Goal: Task Accomplishment & Management: Manage account settings

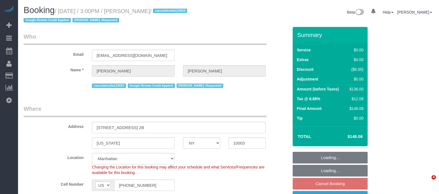
select select "NY"
select select "object:1431"
select select "1"
select select "spot8"
select select "number:89"
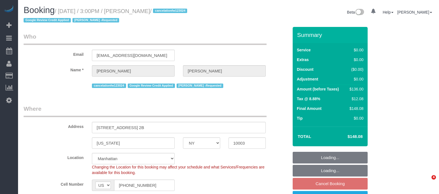
select select "number:90"
select select "number:15"
select select "number:7"
select select "string:stripe-pm_1Q83s94VGloSiKo7MwVISSNR"
select select "1"
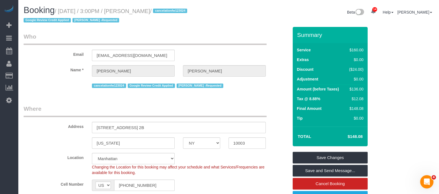
click at [235, 43] on legend "Who" at bounding box center [145, 39] width 243 height 13
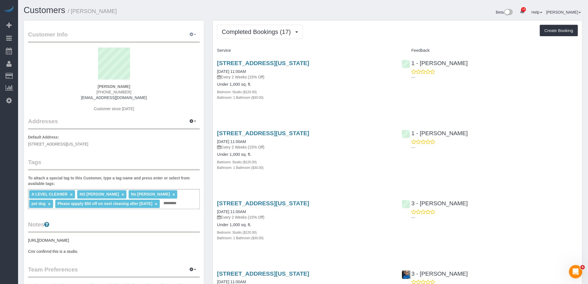
drag, startPoint x: 195, startPoint y: 31, endPoint x: 191, endPoint y: 36, distance: 6.1
click at [195, 31] on button "button" at bounding box center [193, 34] width 14 height 9
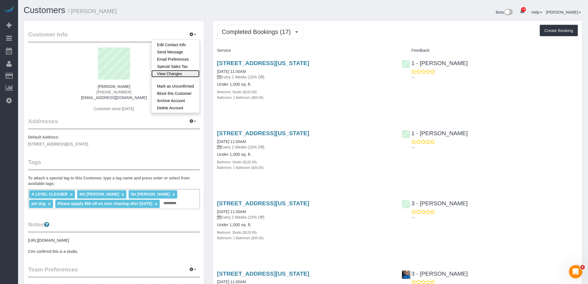
click at [178, 74] on link "View Changes" at bounding box center [175, 73] width 48 height 7
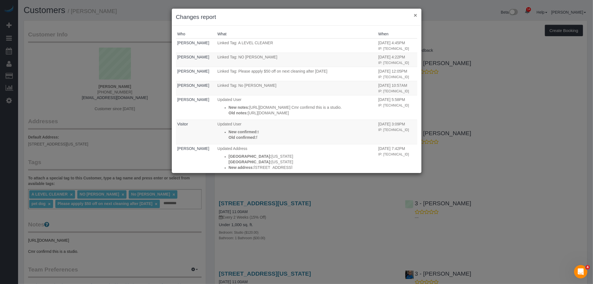
click at [415, 14] on button "×" at bounding box center [415, 15] width 3 height 6
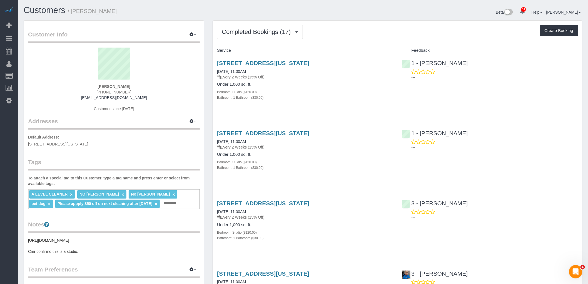
click at [361, 47] on div "Service" at bounding box center [305, 50] width 185 height 9
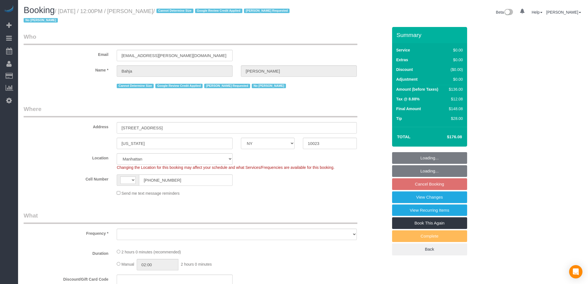
select select "NY"
select select "number:59"
select select "number:73"
select select "number:15"
select select "number:6"
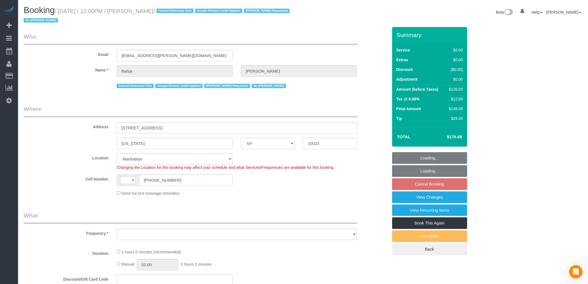
scroll to position [185, 0]
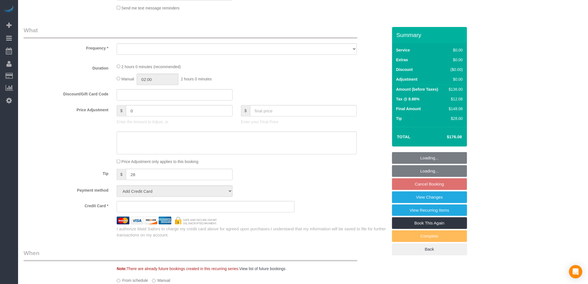
select select "1"
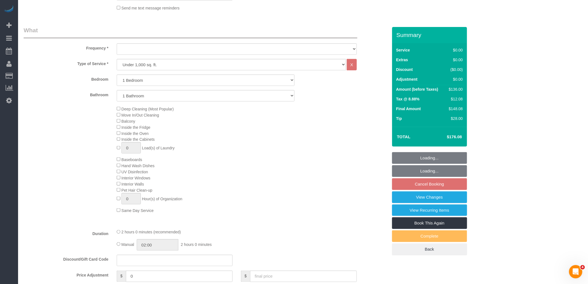
scroll to position [0, 0]
select select "string:[GEOGRAPHIC_DATA]"
select select "object:767"
select select "spot5"
select select "1"
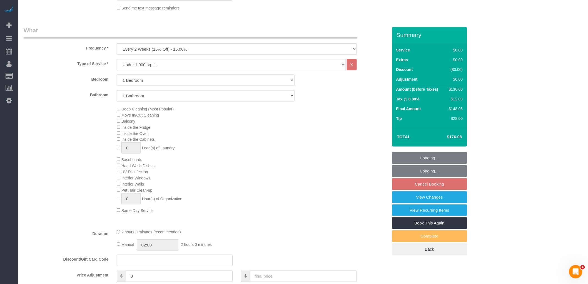
select select "object:1476"
select select "string:stripe-pm_1QCQ6R4VGloSiKo7hCjl4DkS"
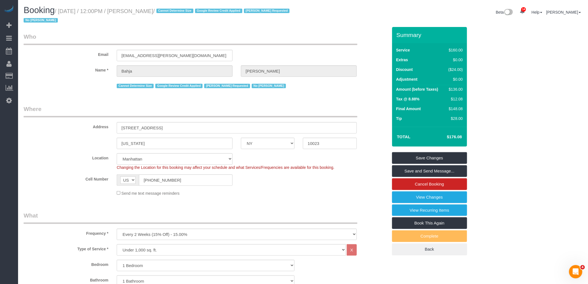
drag, startPoint x: 307, startPoint y: 44, endPoint x: 147, endPoint y: 12, distance: 162.9
click at [307, 44] on legend "Who" at bounding box center [191, 39] width 334 height 13
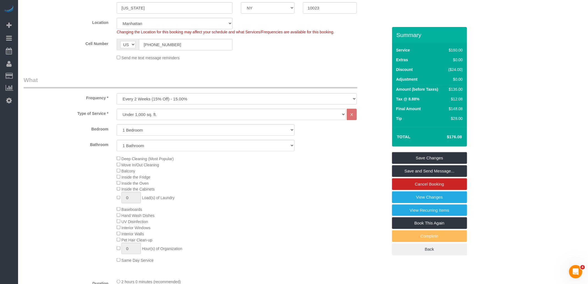
scroll to position [62, 0]
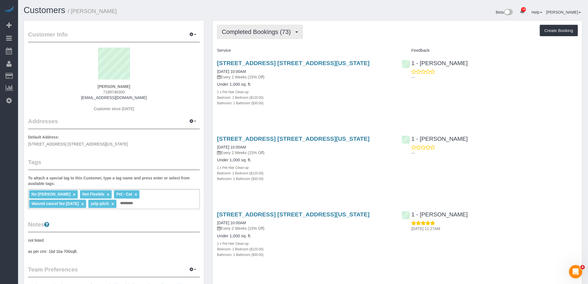
click at [269, 34] on span "Completed Bookings (73)" at bounding box center [258, 31] width 72 height 7
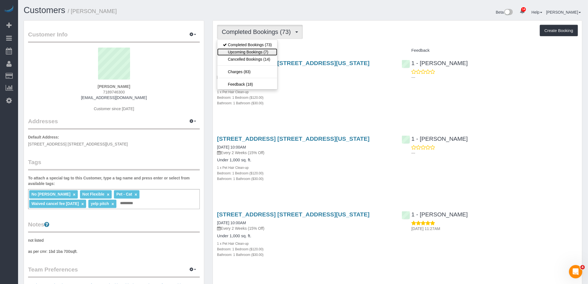
click at [265, 52] on link "Upcoming Bookings (7)" at bounding box center [247, 51] width 60 height 7
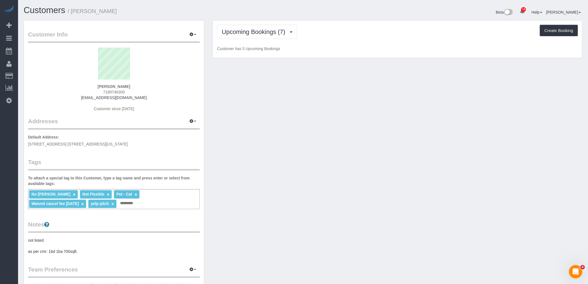
click at [337, 39] on div "Upcoming Bookings (7) Completed Bookings (73) Upcoming Bookings (7) Cancelled B…" at bounding box center [397, 32] width 361 height 14
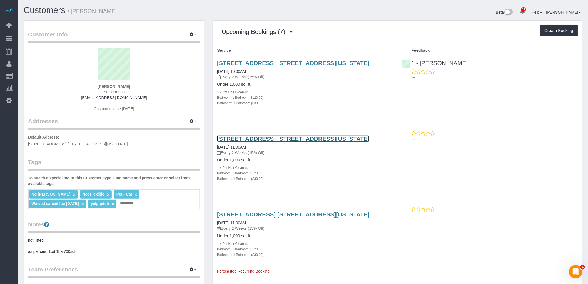
click at [326, 138] on link "515 East 14th Street, Apt. 5c, New York, NY 10009" at bounding box center [293, 138] width 153 height 6
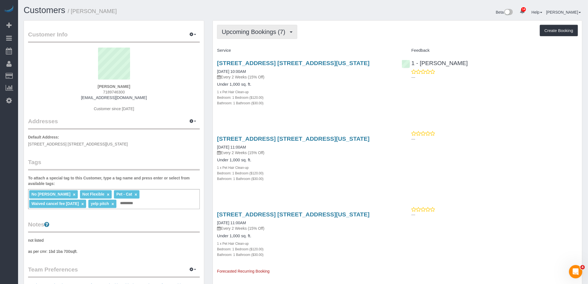
click at [270, 31] on span "Upcoming Bookings (7)" at bounding box center [255, 31] width 66 height 7
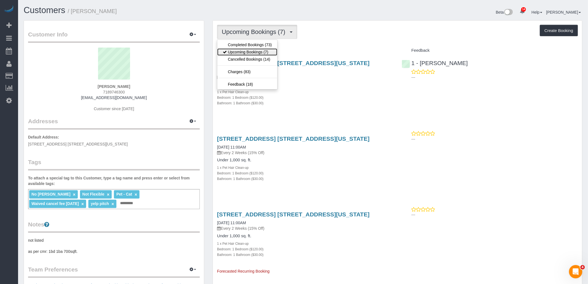
click at [265, 54] on link "Upcoming Bookings (7)" at bounding box center [247, 51] width 60 height 7
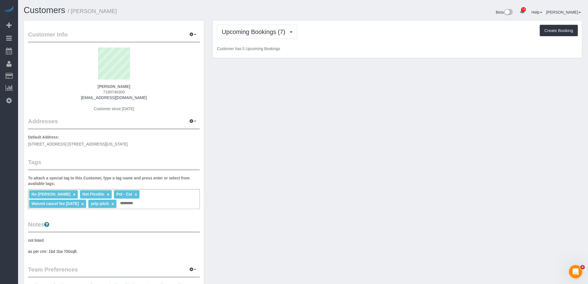
click at [320, 46] on p "Customer has 0 Upcoming Bookings" at bounding box center [397, 49] width 361 height 6
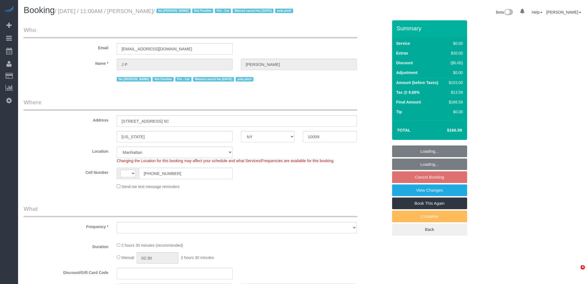
select select "NY"
select select "number:89"
select select "number:72"
select select "number:14"
select select "number:5"
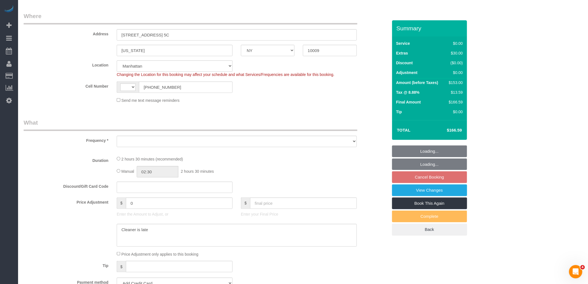
scroll to position [185, 0]
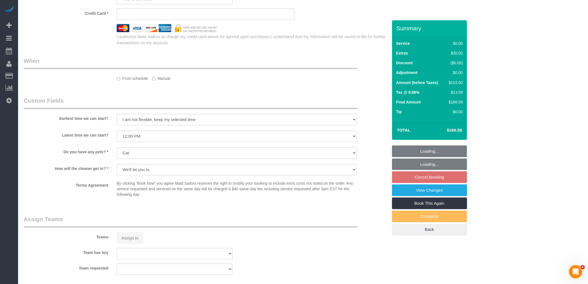
select select "string:US"
select select "object:903"
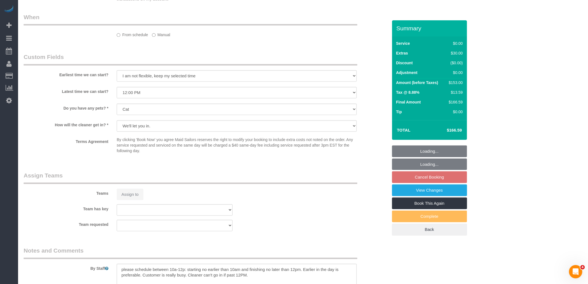
select select "spot4"
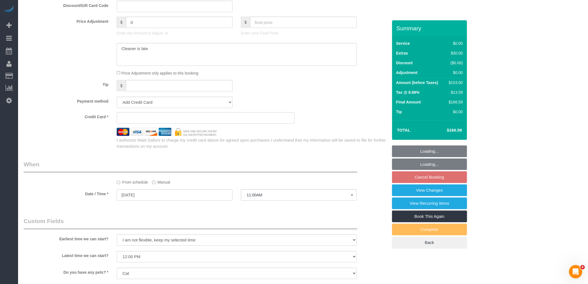
select select "1"
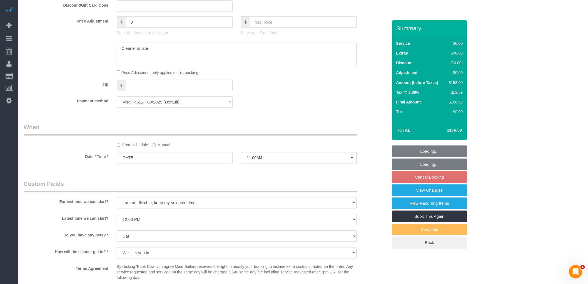
select select "object:1426"
select select "string:stripe-pm_1KRdsz4VGloSiKo7AE9cnOSx"
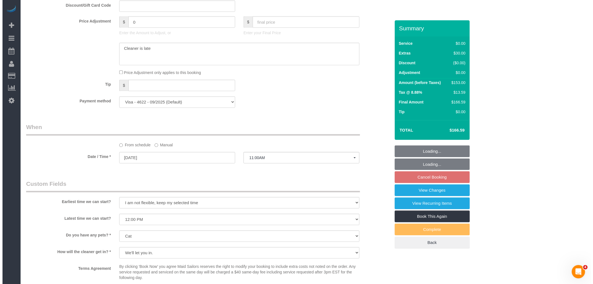
scroll to position [640, 0]
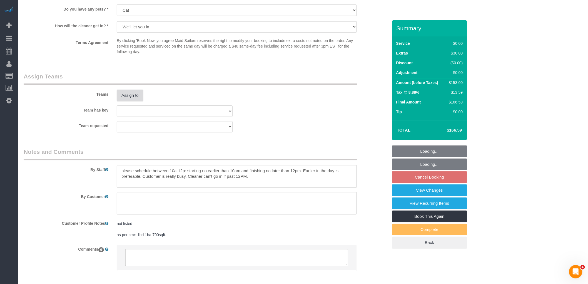
click at [123, 101] on button "Assign to" at bounding box center [130, 95] width 27 height 12
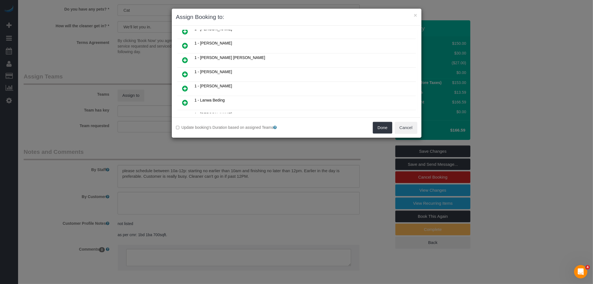
scroll to position [62, 0]
drag, startPoint x: 183, startPoint y: 89, endPoint x: 227, endPoint y: 90, distance: 44.2
click at [183, 89] on icon at bounding box center [185, 91] width 6 height 7
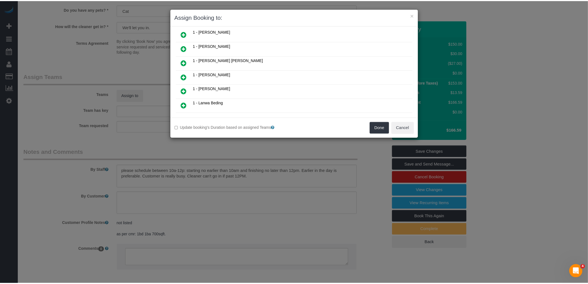
scroll to position [75, 0]
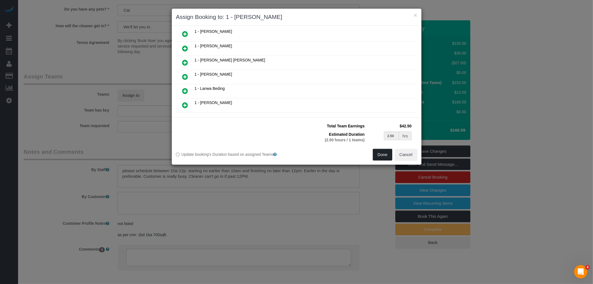
click at [386, 155] on button "Done" at bounding box center [382, 155] width 19 height 12
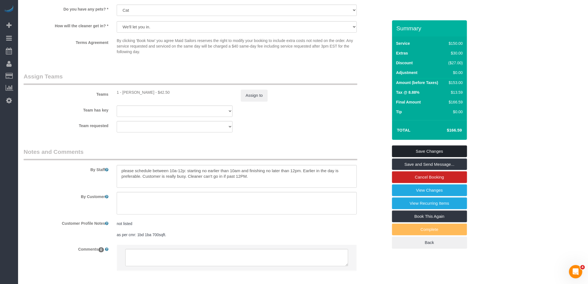
click at [440, 157] on link "Save Changes" at bounding box center [429, 151] width 75 height 12
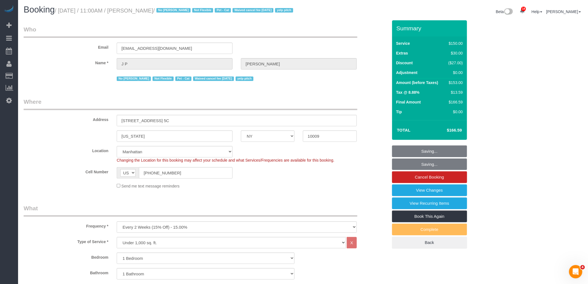
scroll to position [0, 0]
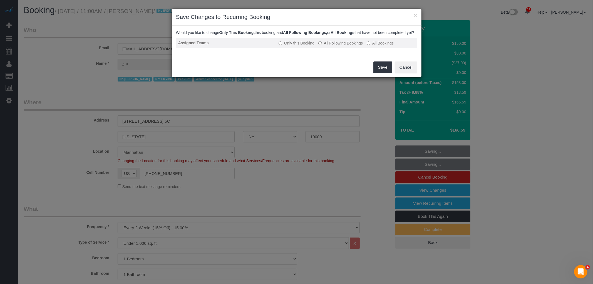
click at [347, 46] on label "All Following Bookings" at bounding box center [340, 43] width 44 height 6
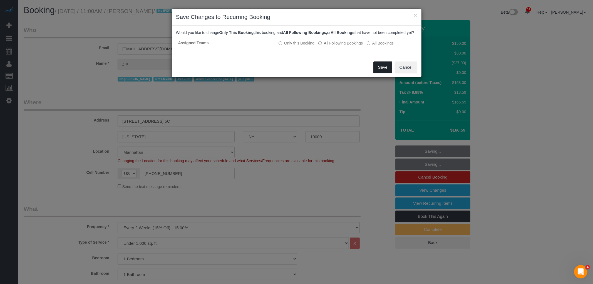
click at [382, 70] on button "Save" at bounding box center [382, 67] width 19 height 12
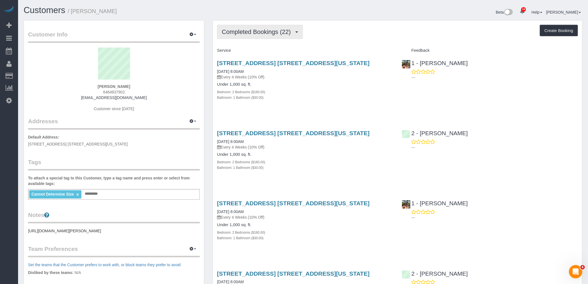
click at [255, 25] on button "Completed Bookings (22)" at bounding box center [260, 32] width 86 height 14
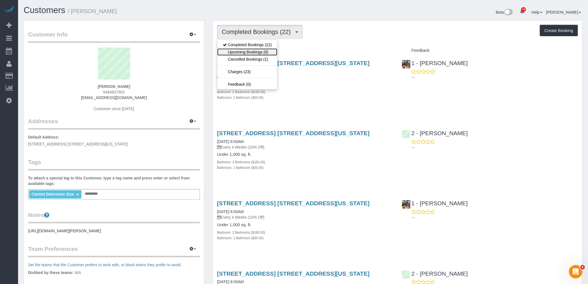
click at [257, 49] on link "Upcoming Bookings (6)" at bounding box center [247, 51] width 60 height 7
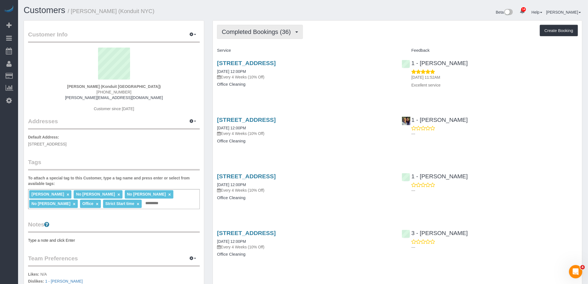
click at [277, 30] on span "Completed Bookings (36)" at bounding box center [258, 31] width 72 height 7
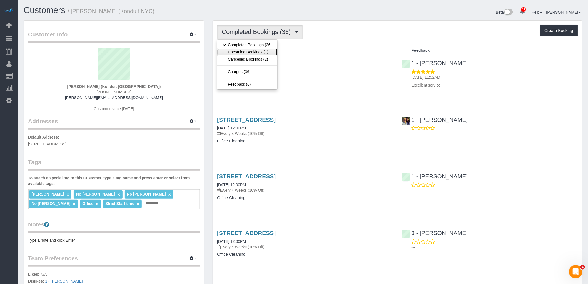
click at [268, 51] on link "Upcoming Bookings (7)" at bounding box center [247, 51] width 60 height 7
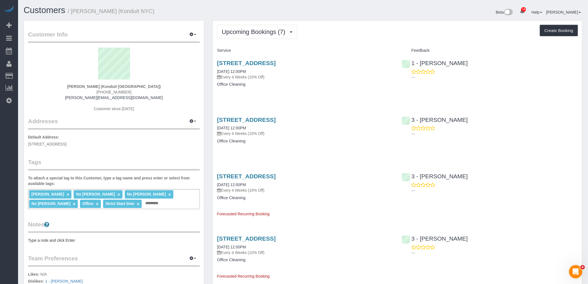
click at [256, 24] on div "Upcoming Bookings (7) Completed Bookings (36) Upcoming Bookings (7) Cancelled B…" at bounding box center [397, 252] width 369 height 463
click at [257, 31] on span "Upcoming Bookings (7)" at bounding box center [255, 31] width 66 height 7
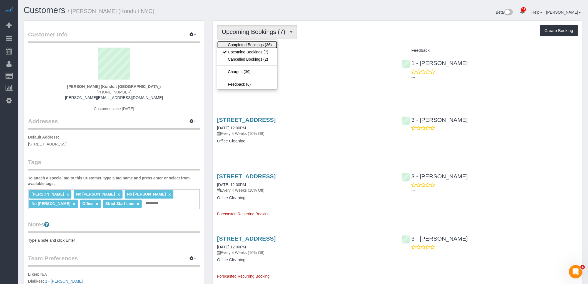
click at [249, 45] on link "Completed Bookings (36)" at bounding box center [247, 44] width 60 height 7
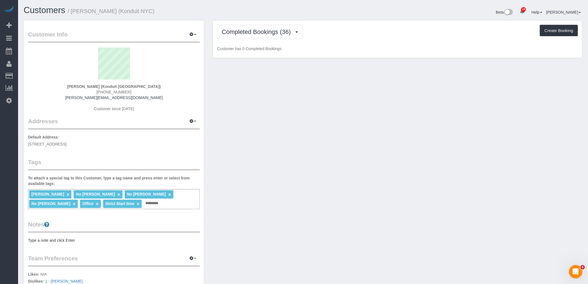
click at [332, 39] on div "Completed Bookings (36) Completed Bookings (36) Upcoming Bookings (7) Cancelled…" at bounding box center [397, 40] width 369 height 38
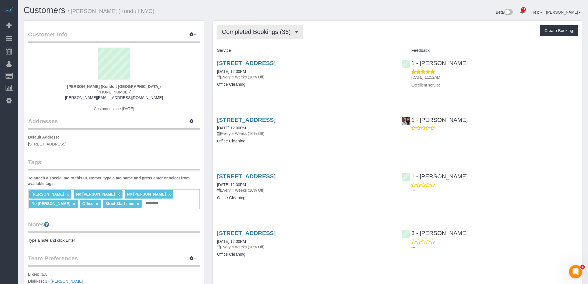
click at [260, 31] on span "Completed Bookings (36)" at bounding box center [258, 31] width 72 height 7
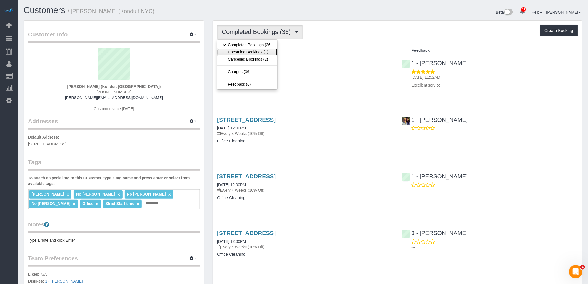
click at [256, 50] on link "Upcoming Bookings (7)" at bounding box center [247, 51] width 60 height 7
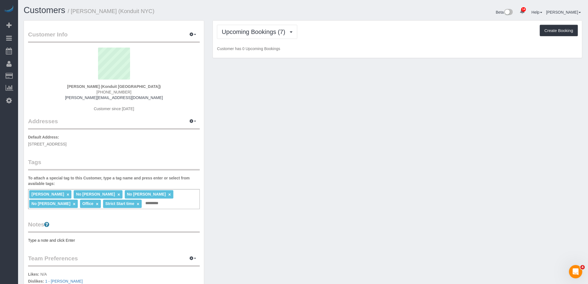
click at [346, 36] on div "Upcoming Bookings (7) Completed Bookings (36) Upcoming Bookings (7) Cancelled B…" at bounding box center [397, 32] width 361 height 14
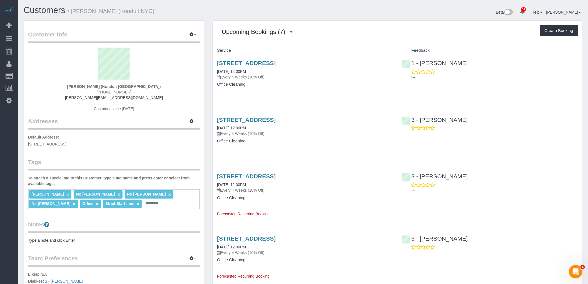
drag, startPoint x: 377, startPoint y: 40, endPoint x: 352, endPoint y: 57, distance: 29.9
click at [377, 40] on div "Upcoming Bookings (7) Completed Bookings (36) Upcoming Bookings (7) Cancelled B…" at bounding box center [397, 252] width 369 height 463
click at [276, 62] on link "5-21 46th Rd, Long Island City, NY 11101" at bounding box center [246, 63] width 59 height 6
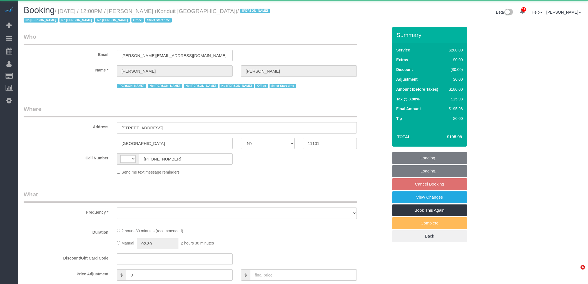
select select "NY"
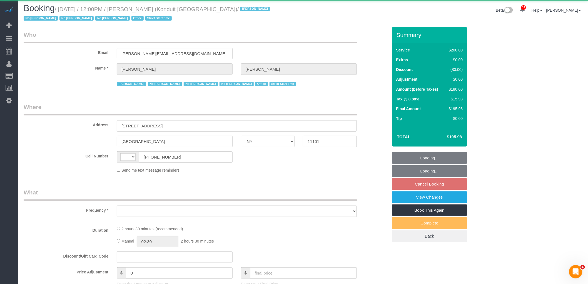
scroll to position [185, 0]
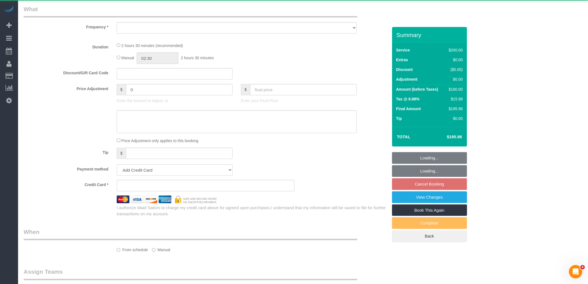
select select "string:[GEOGRAPHIC_DATA]"
select select "number:89"
select select "number:90"
select select "number:15"
select select "number:5"
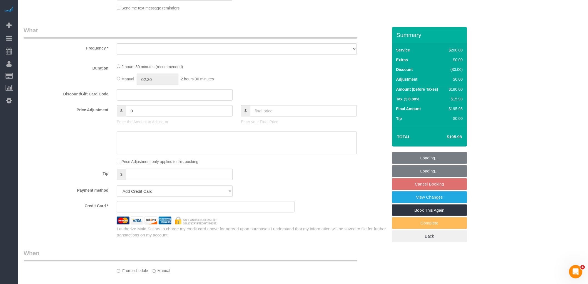
scroll to position [0, 0]
select select "object:913"
select select "string:stripe-pm_1NfNQN4VGloSiKo7q4HqAMcj"
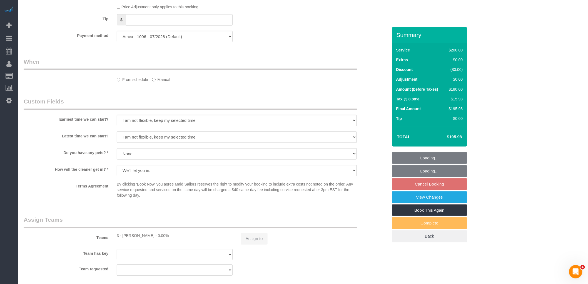
select select "object:917"
select select "150"
select select "spot5"
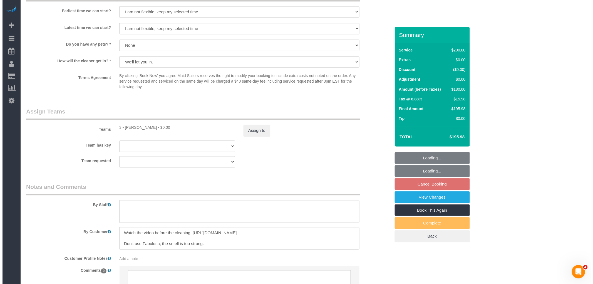
scroll to position [576, 0]
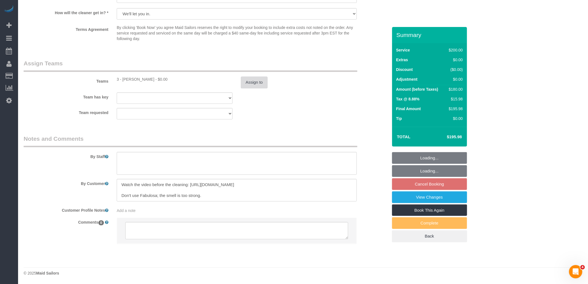
click at [252, 84] on button "Assign to" at bounding box center [254, 82] width 27 height 12
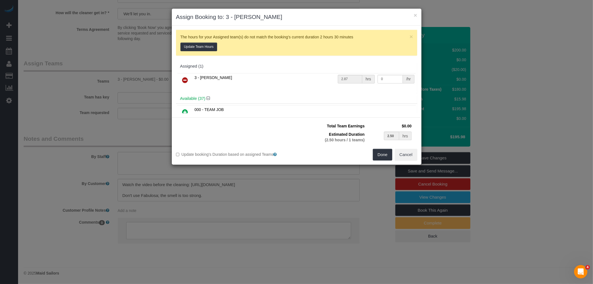
click at [185, 83] on icon at bounding box center [185, 80] width 6 height 7
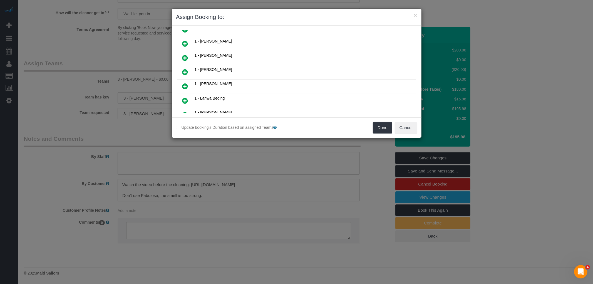
scroll to position [123, 0]
click at [185, 40] on icon at bounding box center [185, 41] width 6 height 7
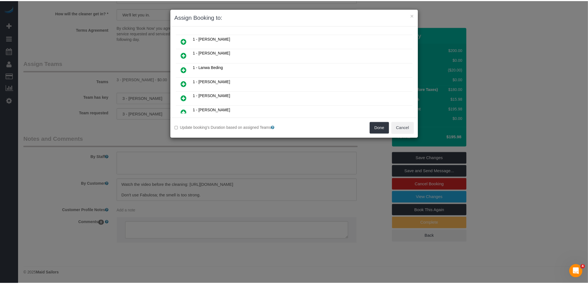
scroll to position [168, 0]
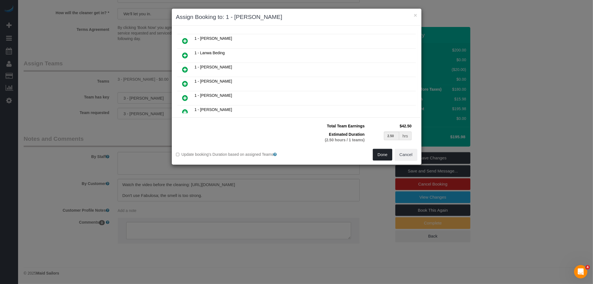
click at [387, 155] on button "Done" at bounding box center [382, 155] width 19 height 12
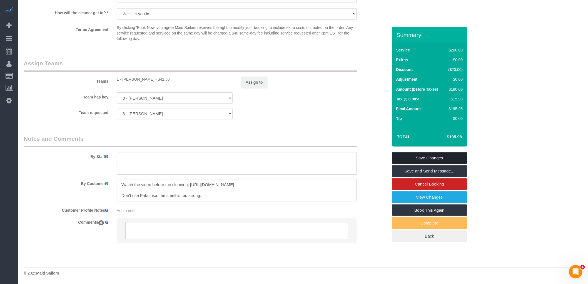
click at [441, 157] on link "Save Changes" at bounding box center [429, 158] width 75 height 12
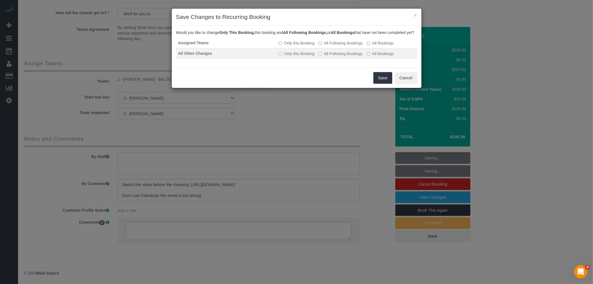
drag, startPoint x: 346, startPoint y: 48, endPoint x: 348, endPoint y: 59, distance: 11.2
click at [346, 46] on label "All Following Bookings" at bounding box center [340, 43] width 44 height 6
click at [348, 56] on label "All Following Bookings" at bounding box center [340, 54] width 44 height 6
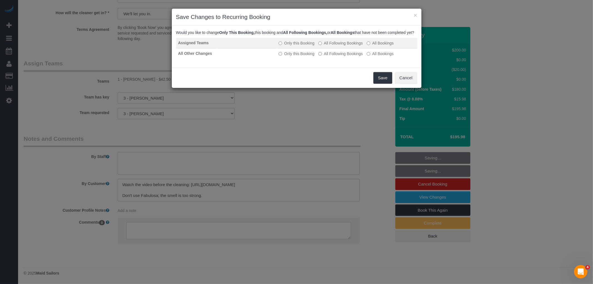
drag, startPoint x: 337, startPoint y: 44, endPoint x: 337, endPoint y: 48, distance: 3.1
click at [337, 45] on td "Only this Booking All Following Bookings All Bookings" at bounding box center [346, 43] width 141 height 11
click at [339, 46] on label "All Following Bookings" at bounding box center [340, 43] width 44 height 6
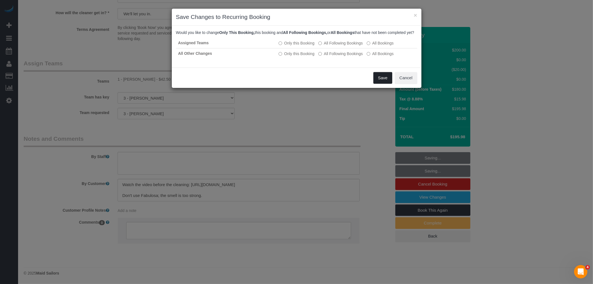
click at [381, 82] on button "Save" at bounding box center [382, 78] width 19 height 12
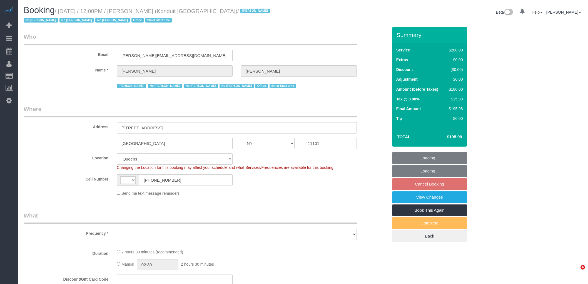
select select "NY"
select select "string:[GEOGRAPHIC_DATA]"
select select "number:89"
select select "number:90"
select select "number:15"
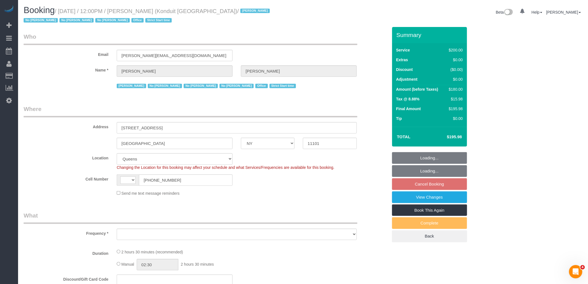
select select "number:5"
select select "string:stripe-pm_1NfNQN4VGloSiKo7q4HqAMcj"
select select "object:925"
select select "150"
select select "spot5"
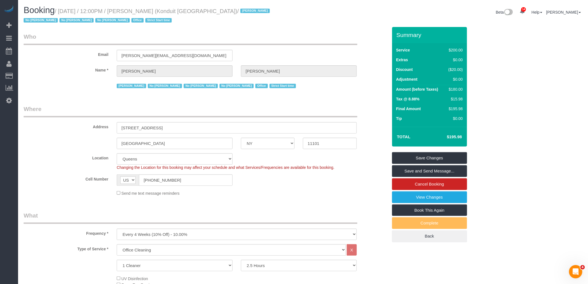
click at [236, 41] on legend "Who" at bounding box center [191, 39] width 334 height 13
drag, startPoint x: 181, startPoint y: 36, endPoint x: 187, endPoint y: 18, distance: 18.6
click at [181, 36] on legend "Who" at bounding box center [191, 39] width 334 height 13
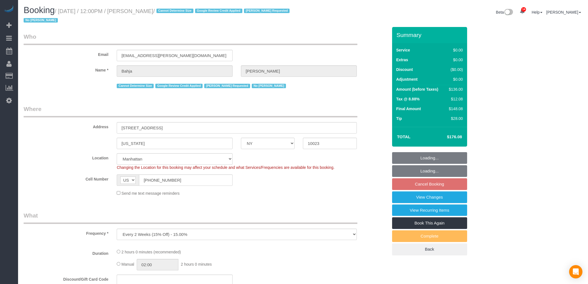
select select "NY"
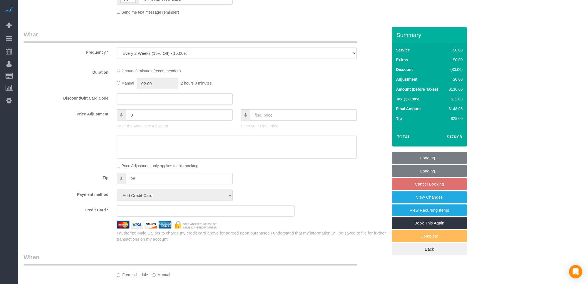
select select "string:stripe-pm_1QCQ6R4VGloSiKo7hCjl4DkS"
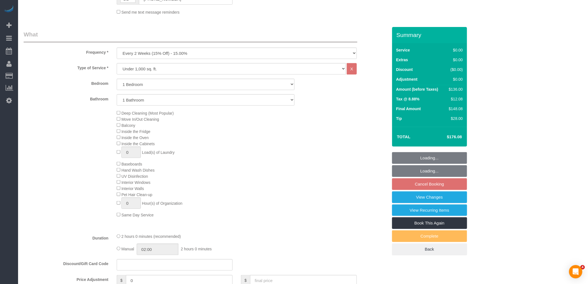
select select "object:873"
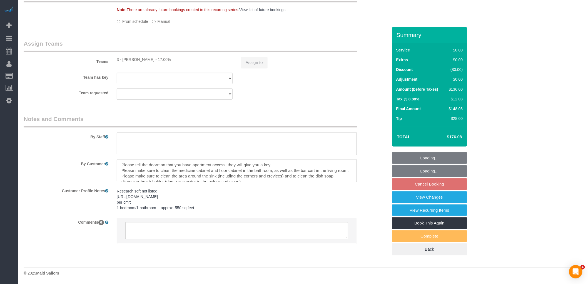
select select "spot5"
select select "number:59"
select select "number:73"
select select "number:15"
select select "number:6"
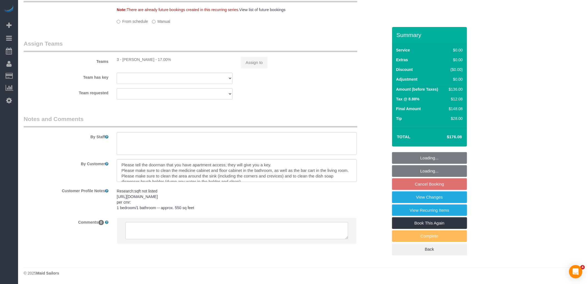
select select "1"
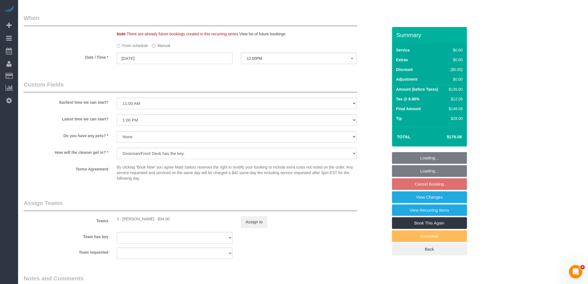
scroll to position [511, 0]
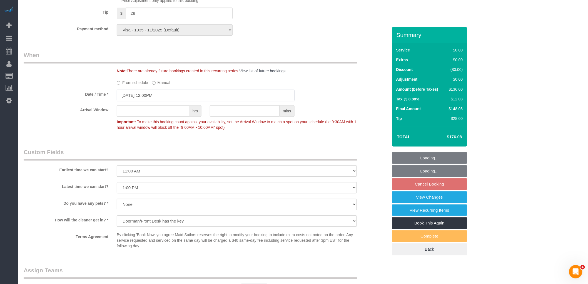
click at [188, 99] on input "09/09/2025 12:00PM" at bounding box center [206, 94] width 178 height 11
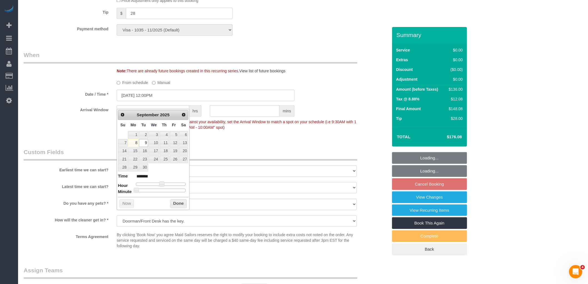
click at [162, 185] on span at bounding box center [161, 183] width 5 height 5
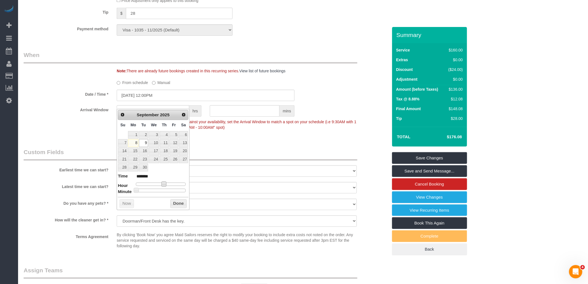
type input "09/09/2025 1:00PM"
type input "******"
type input "09/09/2025 1:25PM"
type input "******"
drag, startPoint x: 161, startPoint y: 191, endPoint x: 164, endPoint y: 191, distance: 3.6
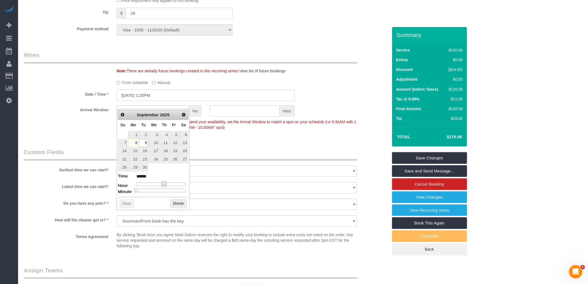
click at [161, 191] on div at bounding box center [161, 189] width 50 height 3
type input "09/09/2025 1:30PM"
type input "******"
click at [175, 203] on button "Done" at bounding box center [178, 203] width 16 height 9
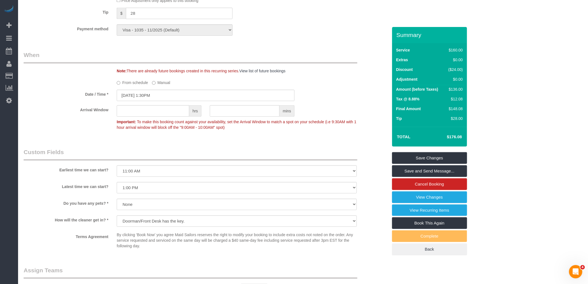
drag, startPoint x: 305, startPoint y: 95, endPoint x: 306, endPoint y: 100, distance: 4.9
click at [306, 95] on sui-booking-spot "From schedule Manual Date / Time * 09/09/2025 1:30PM Arrival Window hrs mins Im…" at bounding box center [206, 105] width 364 height 55
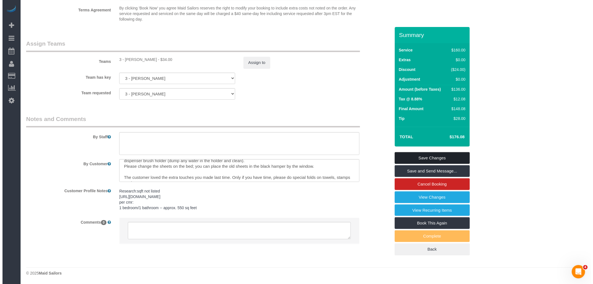
scroll to position [33, 0]
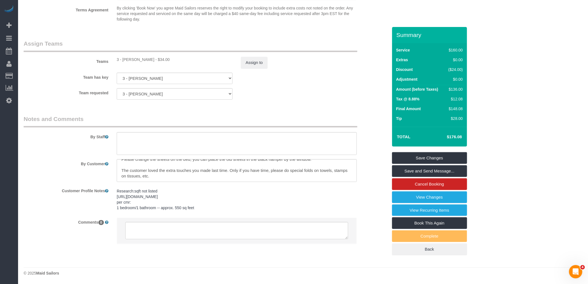
click at [438, 156] on link "Save Changes" at bounding box center [429, 158] width 75 height 12
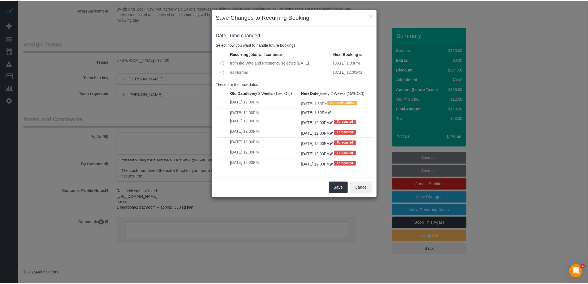
scroll to position [27, 0]
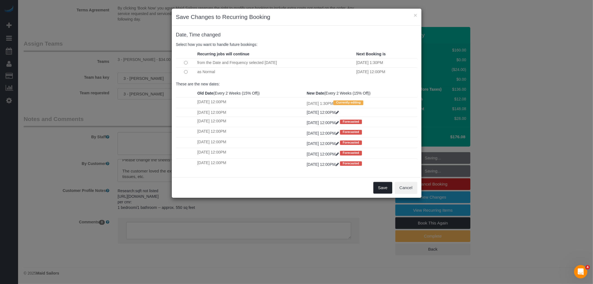
click at [380, 193] on button "Save" at bounding box center [382, 188] width 19 height 12
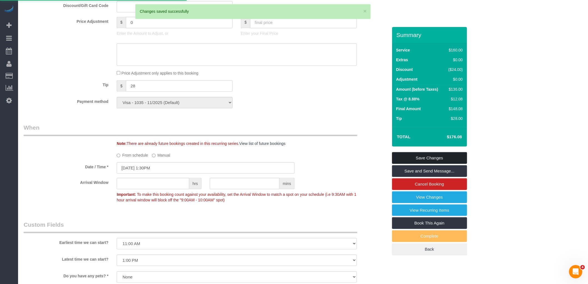
scroll to position [313, 0]
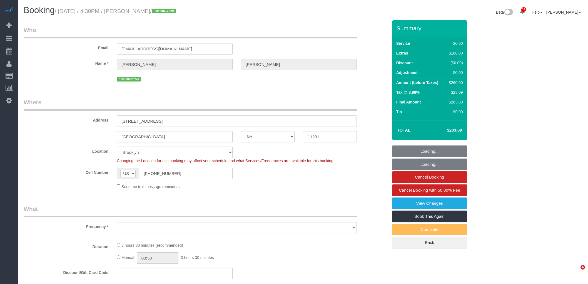
select select "NY"
select select "string:stripe-pm_1S4lke4VGloSiKo76CilTlp5"
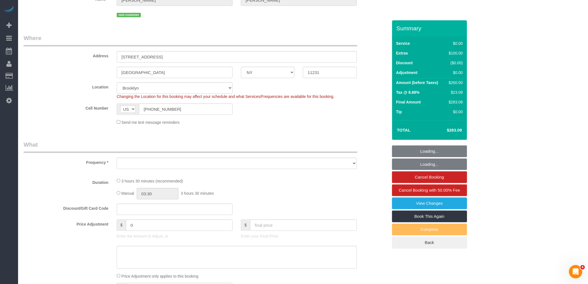
select select "object:3136"
select select "number:63"
select select "number:79"
select select "number:15"
select select "number:5"
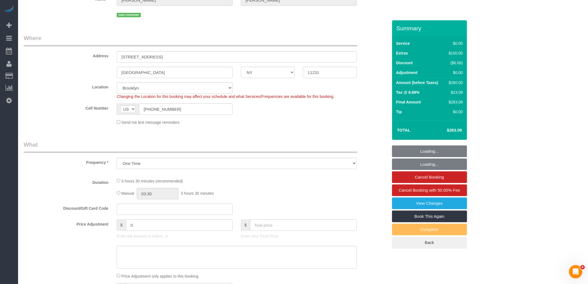
select select "object:3775"
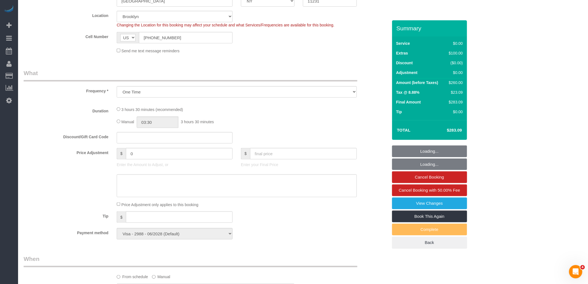
select select "1"
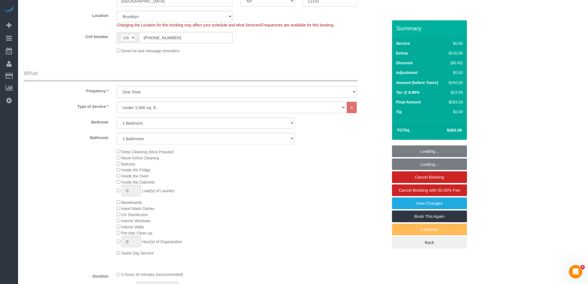
scroll to position [154, 0]
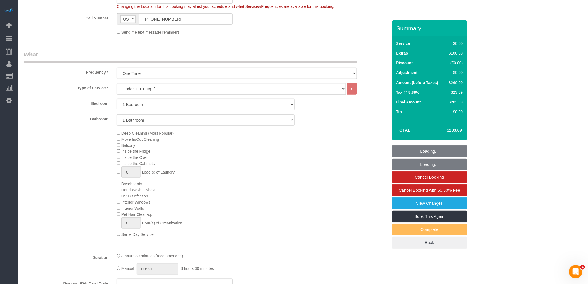
select select "1"
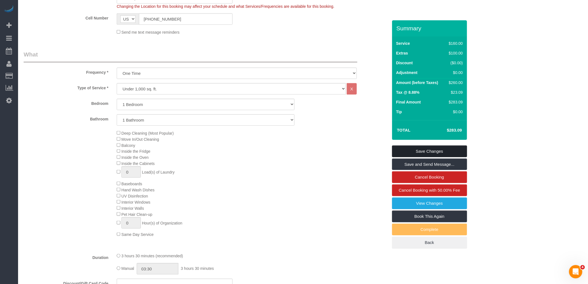
drag, startPoint x: 297, startPoint y: 157, endPoint x: 399, endPoint y: 151, distance: 102.2
click at [297, 157] on div "Deep Cleaning (Most Popular) Move In/Out Cleaning Balcony Inside the Fridge Ins…" at bounding box center [252, 184] width 279 height 108
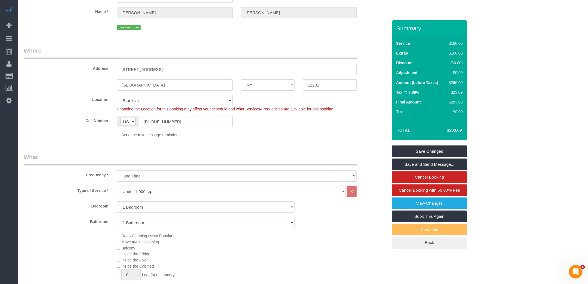
scroll to position [0, 0]
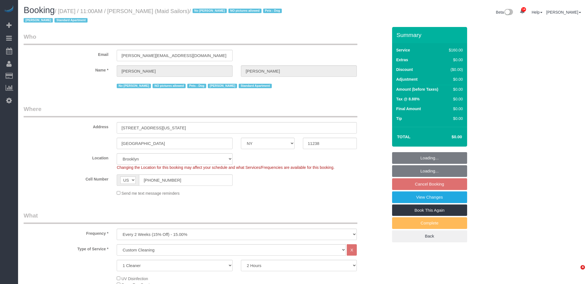
select select "NY"
select select "number:89"
select select "number:90"
select select "number:13"
select select "number:5"
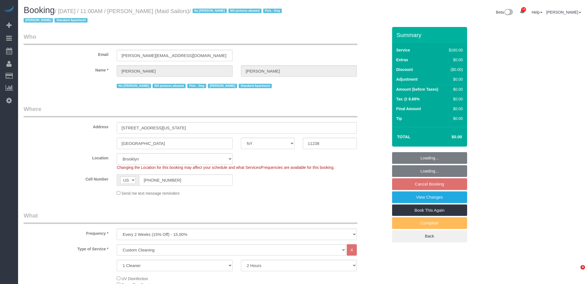
select select "spot64"
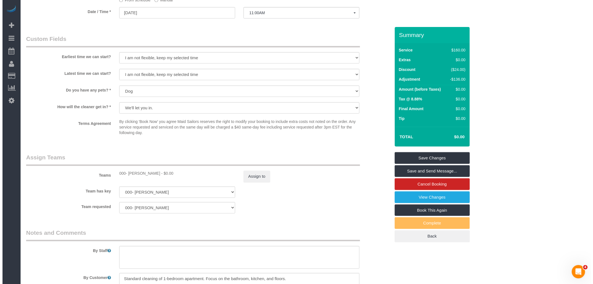
scroll to position [525, 0]
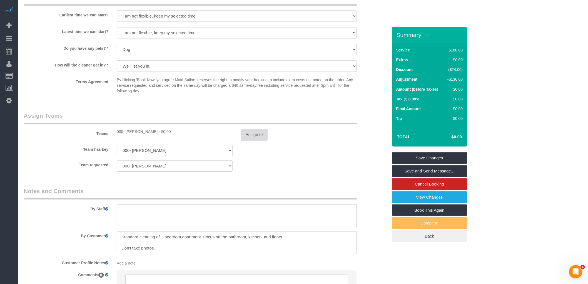
click at [249, 134] on button "Assign to" at bounding box center [254, 135] width 27 height 12
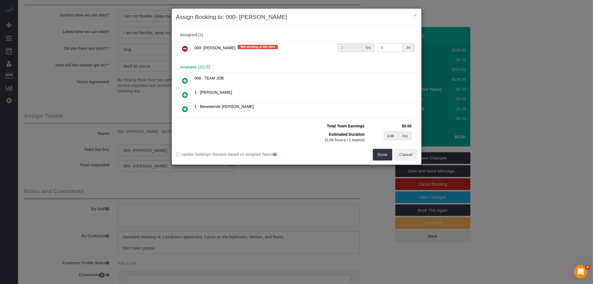
click at [188, 46] on icon at bounding box center [185, 48] width 6 height 7
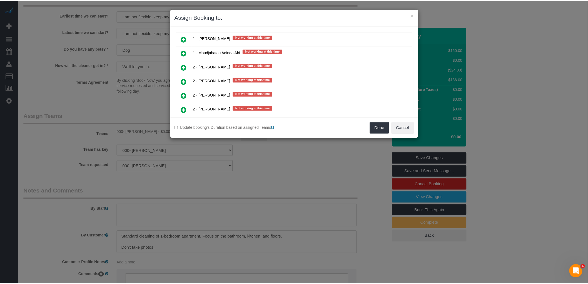
scroll to position [703, 0]
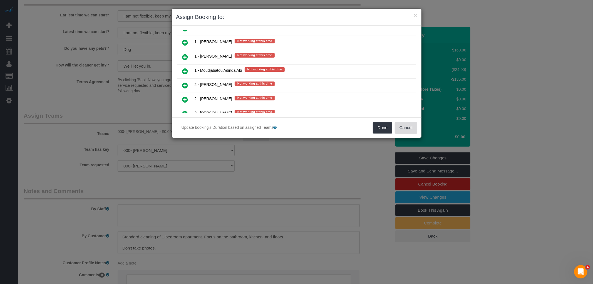
click at [410, 126] on button "Cancel" at bounding box center [406, 128] width 23 height 12
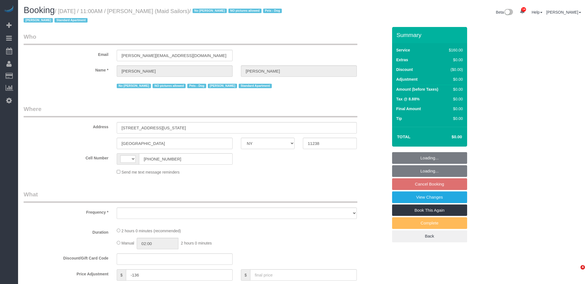
select select "NY"
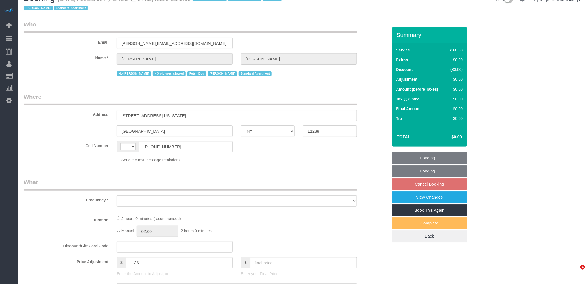
select select "string:[GEOGRAPHIC_DATA]"
select select "object:515"
select select "spot4"
select select "number:89"
select select "number:90"
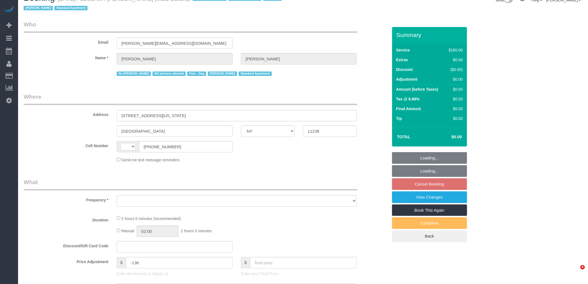
select select "number:13"
select select "number:5"
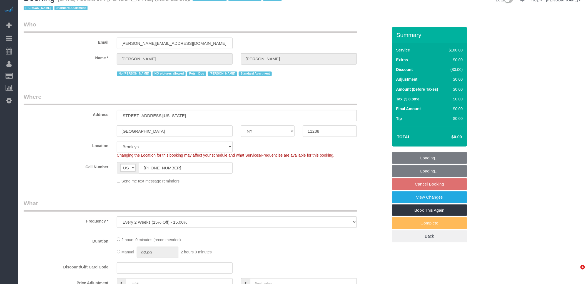
select select "object:1299"
select select "string:stripe-pm_1HYyxo4VGloSiKo7NdbNV4bg"
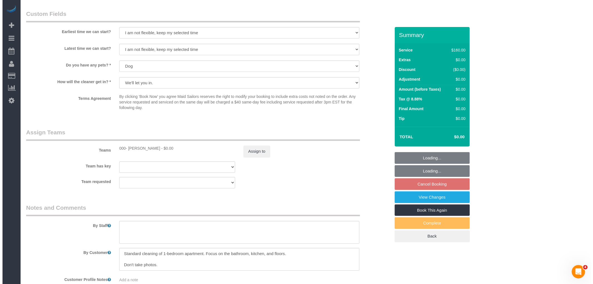
scroll to position [579, 0]
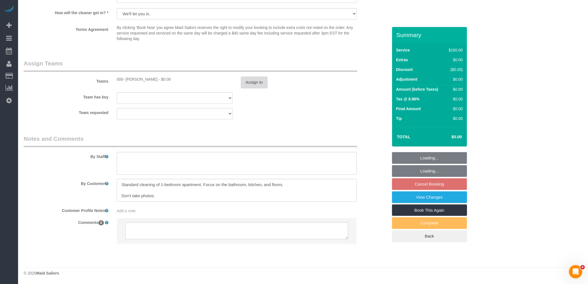
click at [255, 76] on button "Assign to" at bounding box center [254, 82] width 27 height 12
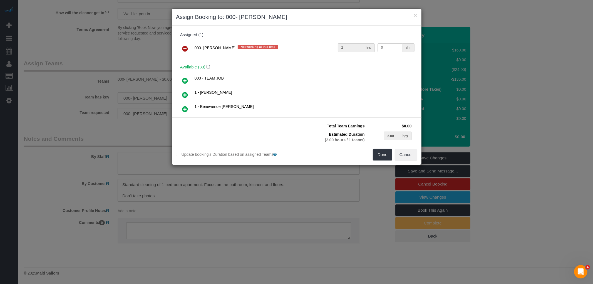
click at [182, 45] on link at bounding box center [185, 48] width 13 height 11
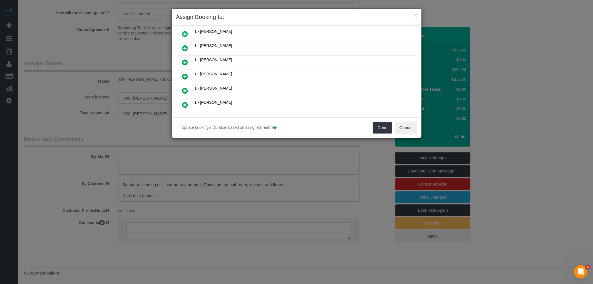
scroll to position [223, 0]
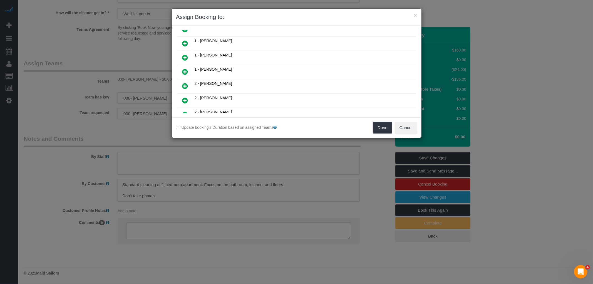
click at [185, 98] on icon at bounding box center [185, 100] width 6 height 7
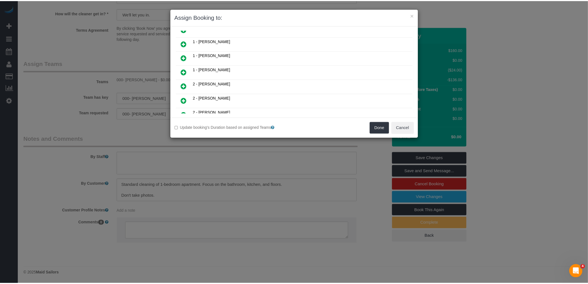
scroll to position [236, 0]
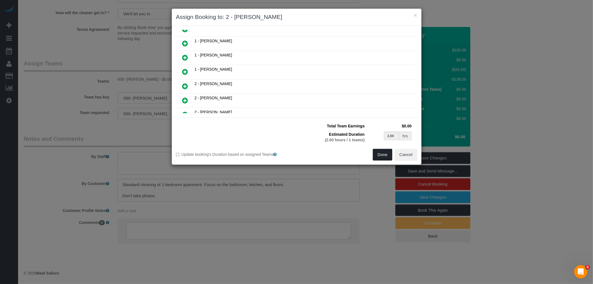
click at [382, 157] on button "Done" at bounding box center [382, 155] width 19 height 12
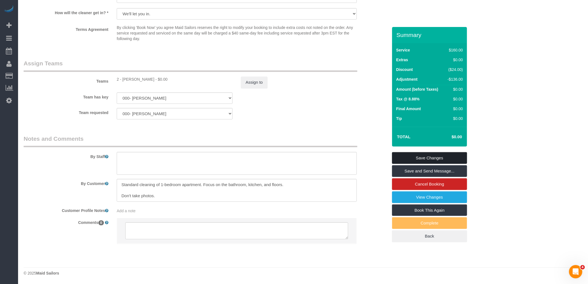
click at [434, 156] on link "Save Changes" at bounding box center [429, 158] width 75 height 12
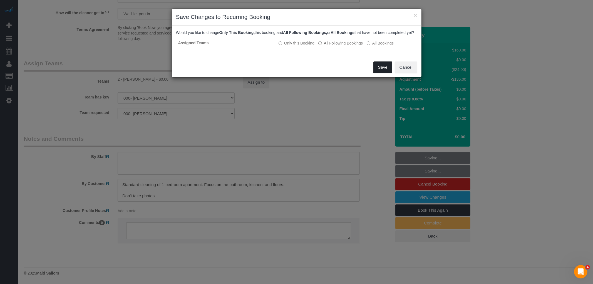
click at [379, 73] on button "Save" at bounding box center [382, 67] width 19 height 12
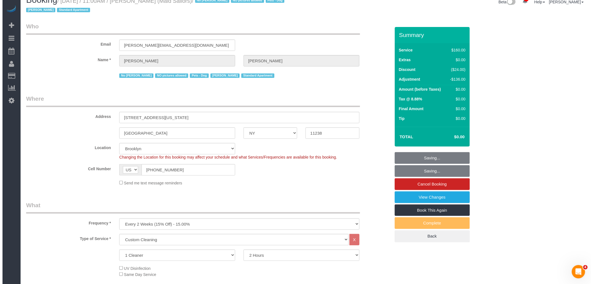
scroll to position [0, 0]
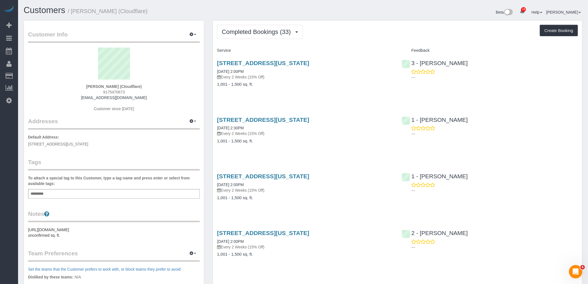
click at [363, 36] on div "Completed Bookings (33) Completed Bookings (33) Upcoming Bookings (7) Cancelled…" at bounding box center [397, 32] width 361 height 14
click at [360, 31] on div "Completed Bookings (33) Completed Bookings (33) Upcoming Bookings (7) Cancelled…" at bounding box center [397, 32] width 361 height 14
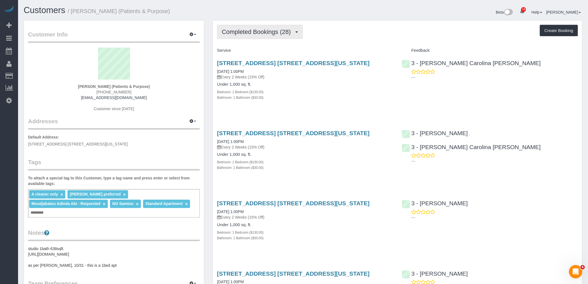
click at [268, 34] on span "Completed Bookings (28)" at bounding box center [258, 31] width 72 height 7
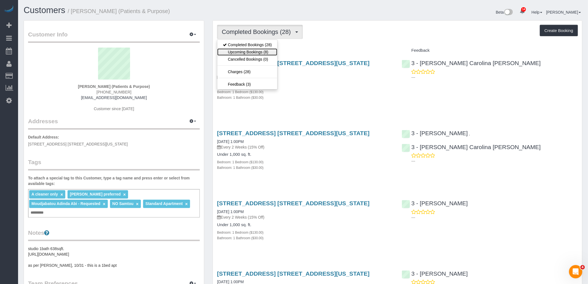
click at [263, 51] on link "Upcoming Bookings (8)" at bounding box center [247, 51] width 60 height 7
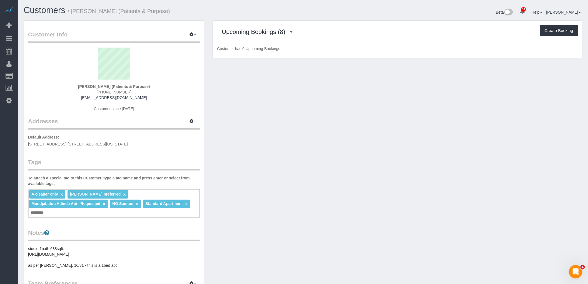
click at [349, 51] on p "Customer has 0 Upcoming Bookings" at bounding box center [397, 49] width 361 height 6
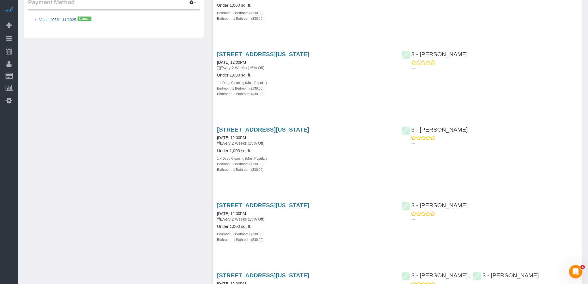
scroll to position [463, 0]
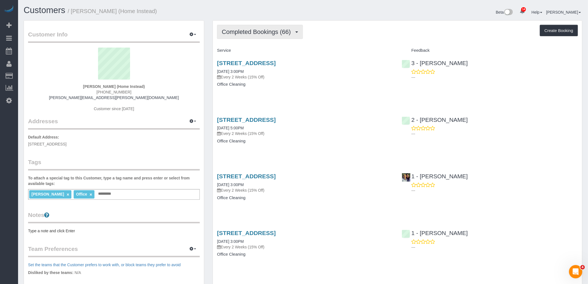
click at [248, 32] on span "Completed Bookings (66)" at bounding box center [258, 31] width 72 height 7
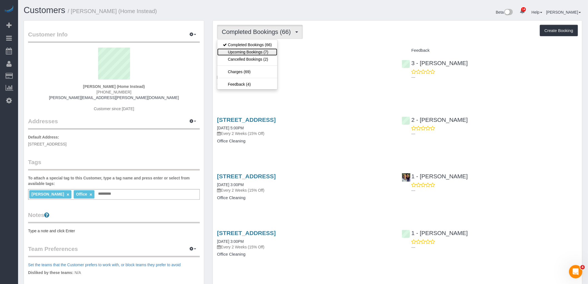
click at [257, 54] on link "Upcoming Bookings (7)" at bounding box center [247, 51] width 60 height 7
